Goal: Transaction & Acquisition: Purchase product/service

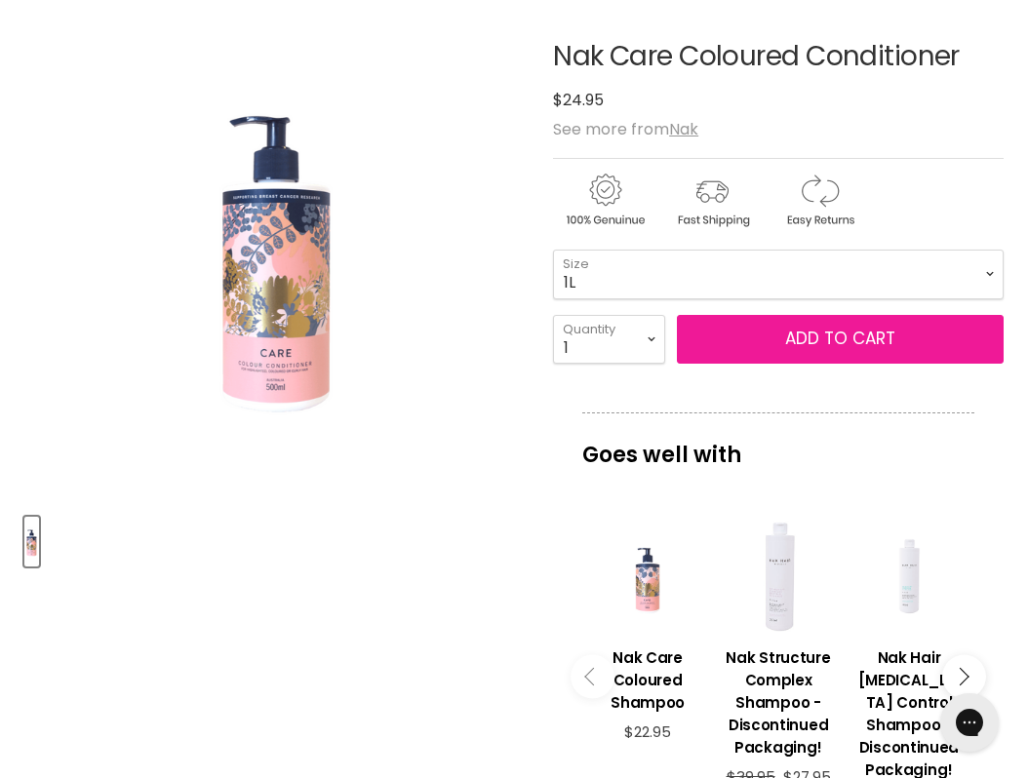
click at [856, 320] on button "Add to cart" at bounding box center [840, 339] width 327 height 49
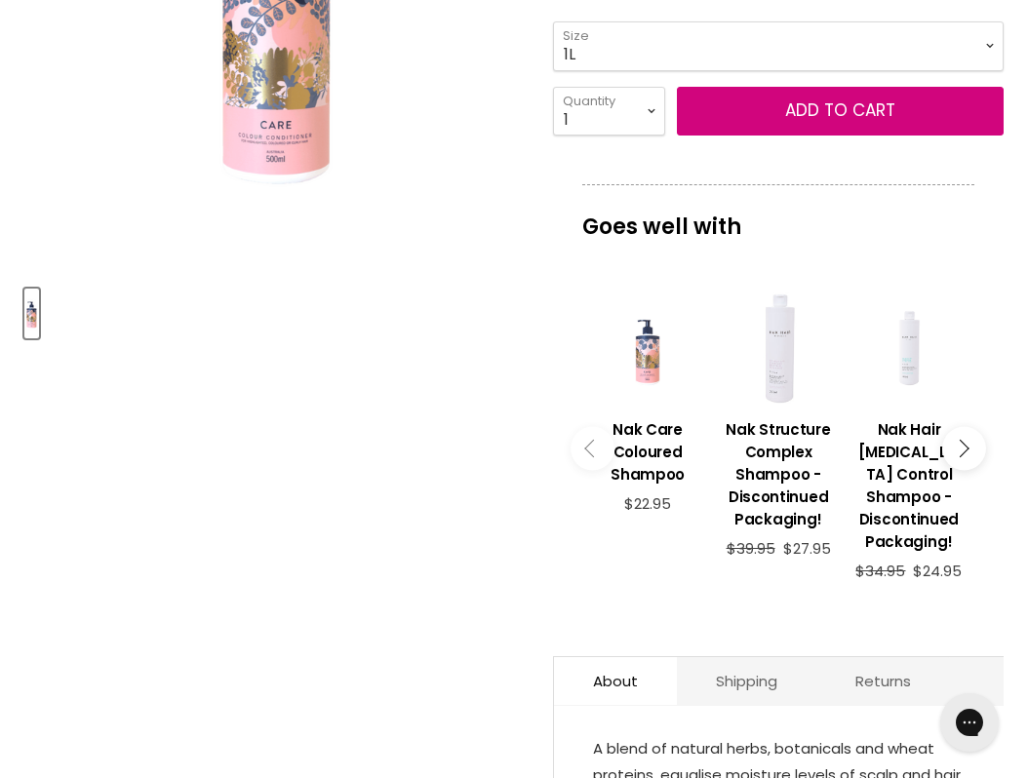
scroll to position [557, 0]
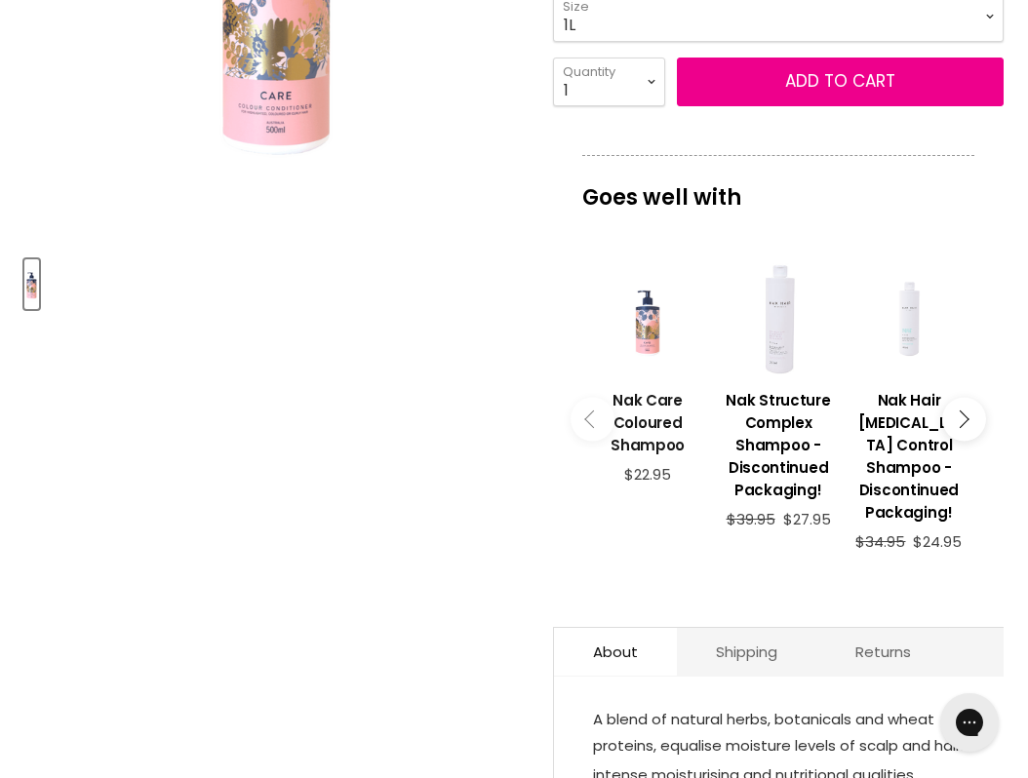
click at [647, 421] on h3 "Nak Care Coloured Shampoo" at bounding box center [647, 422] width 111 height 67
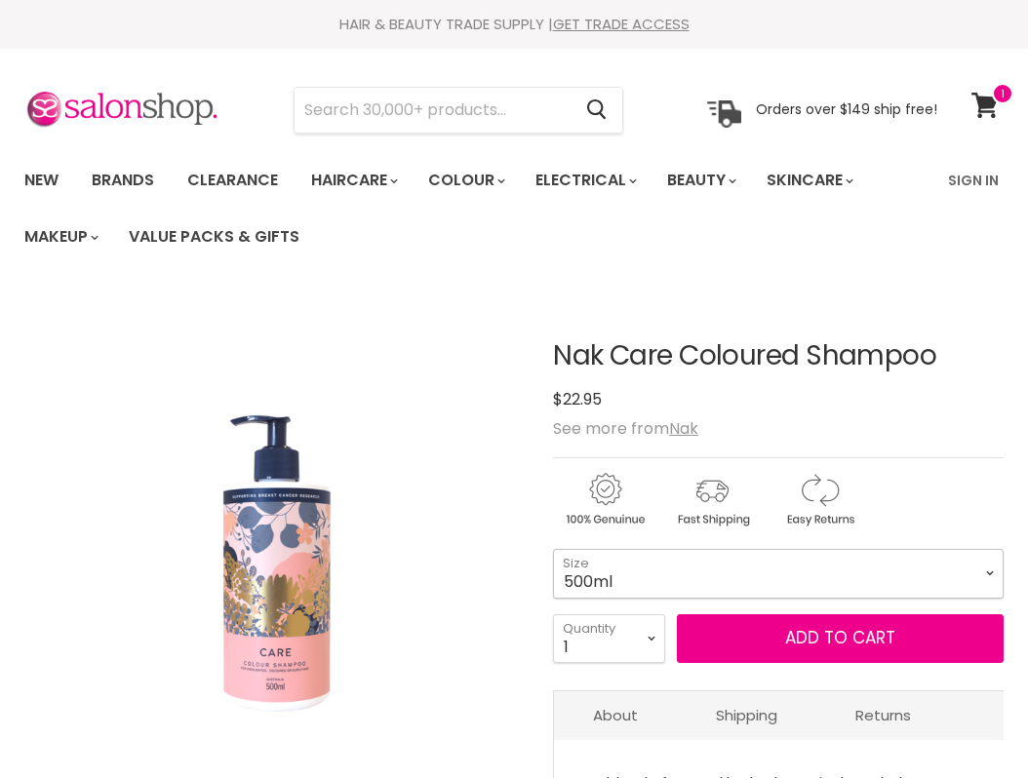
click at [655, 583] on select "500ml 1L" at bounding box center [778, 573] width 451 height 49
